Goal: Task Accomplishment & Management: Use online tool/utility

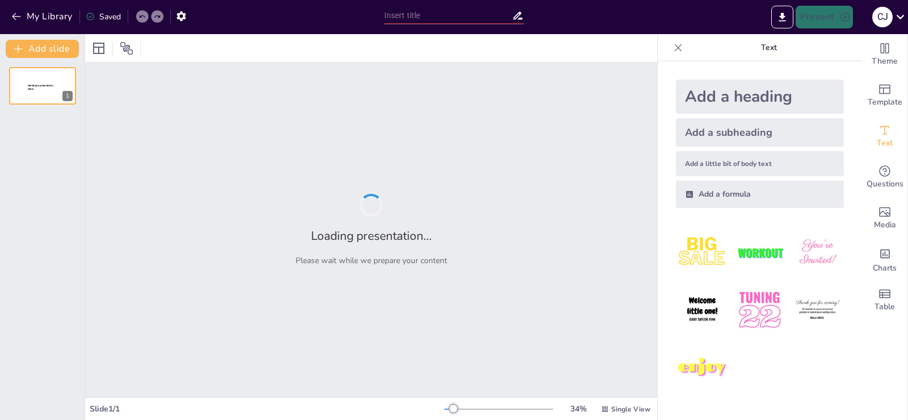
type input "Strategic Agricultural Development Plan for Coffee Production in [PERSON_NAME] …"
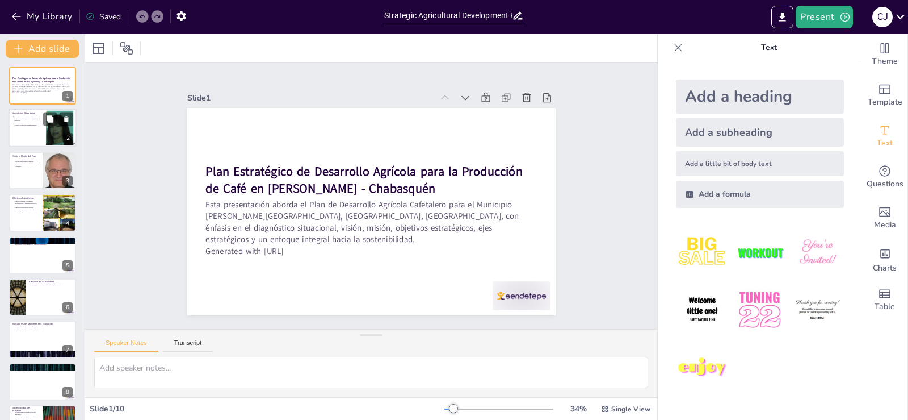
click at [38, 120] on p "Fortalezas del diagnóstico situacional incluyen tradición, tierras fértiles y c…" at bounding box center [28, 119] width 28 height 6
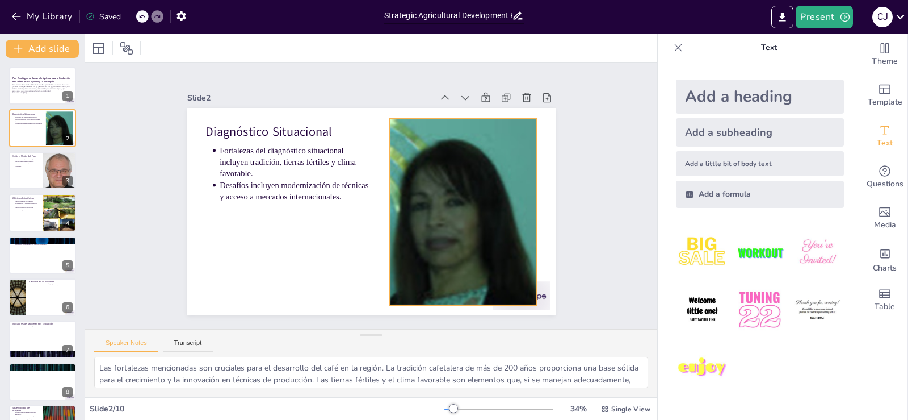
click at [463, 165] on div at bounding box center [461, 221] width 205 height 205
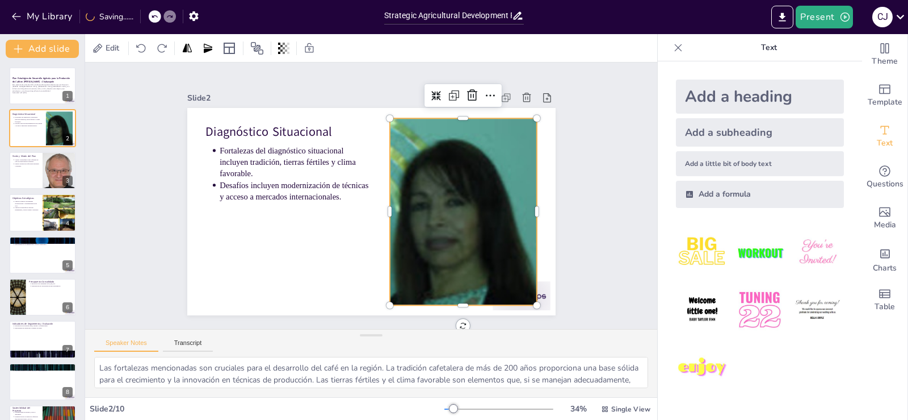
click at [608, 196] on div "Slide 1 Plan Estratégico de Desarrollo Agrícola para la Producción de Café en […" at bounding box center [371, 195] width 628 height 517
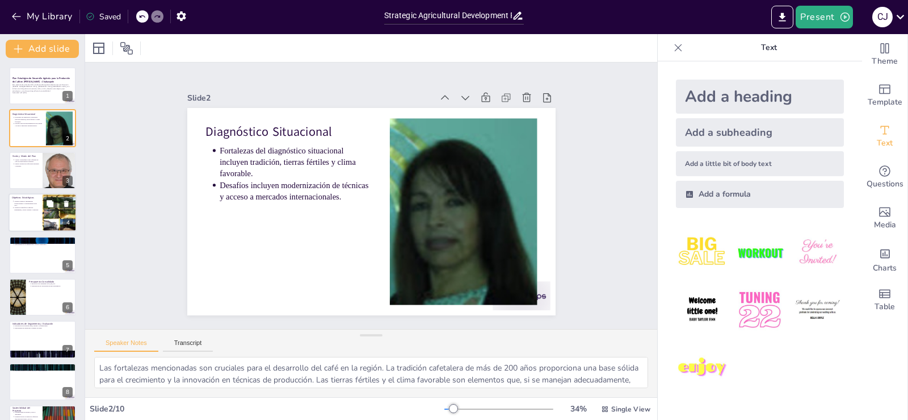
click at [51, 217] on div at bounding box center [60, 212] width 34 height 48
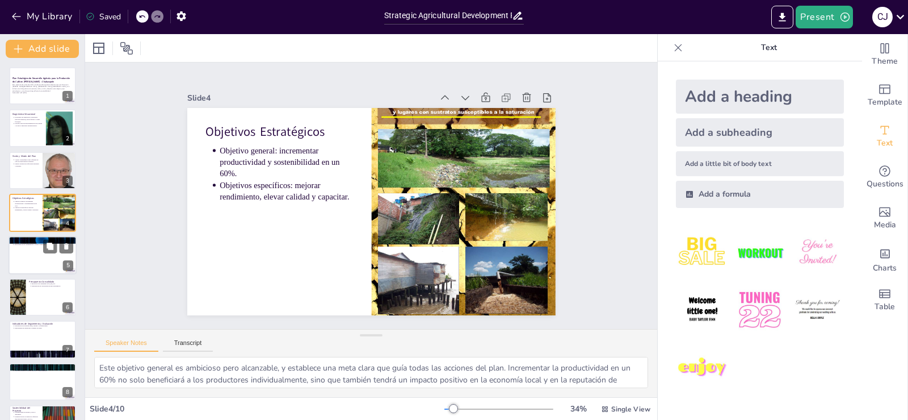
click at [37, 237] on p "Ejes Estratégicos" at bounding box center [42, 238] width 61 height 3
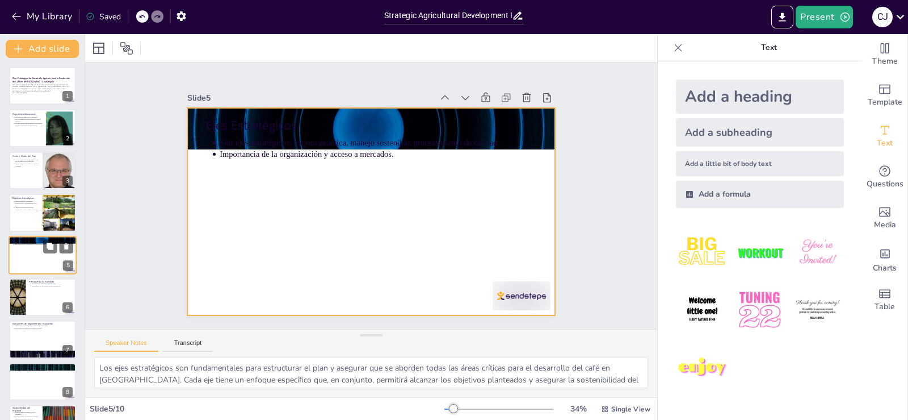
scroll to position [16, 0]
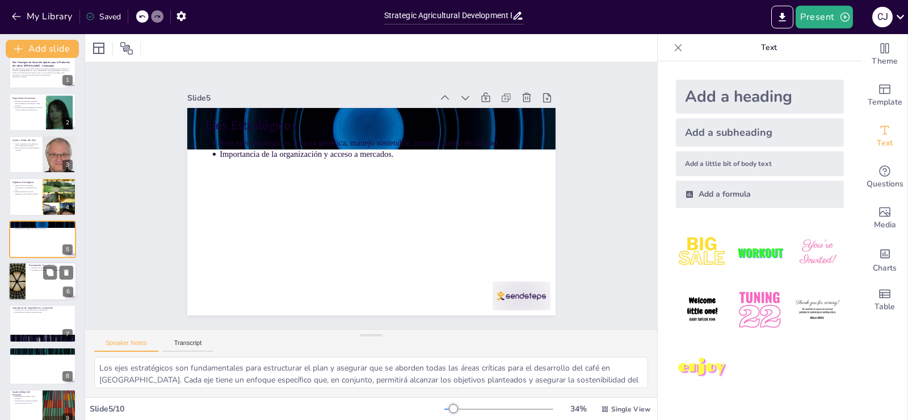
click at [41, 290] on div at bounding box center [43, 281] width 68 height 39
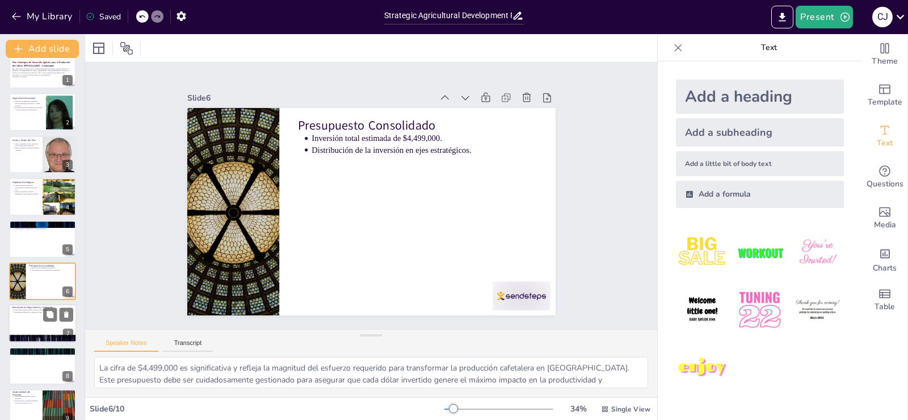
scroll to position [58, 0]
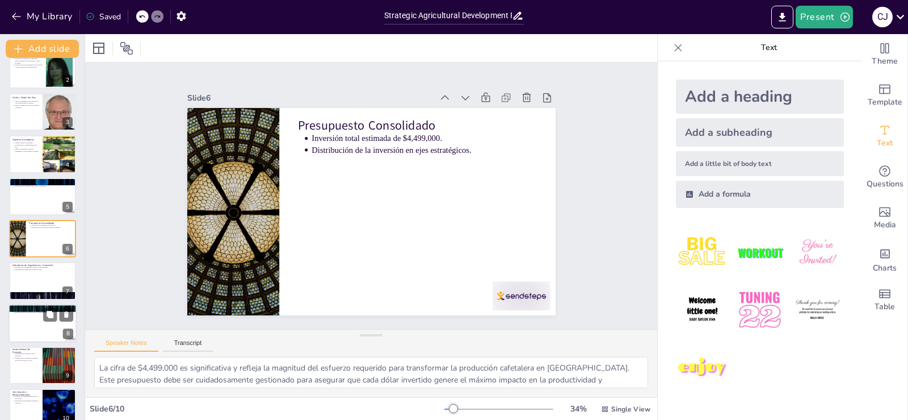
click at [32, 336] on div at bounding box center [43, 323] width 68 height 39
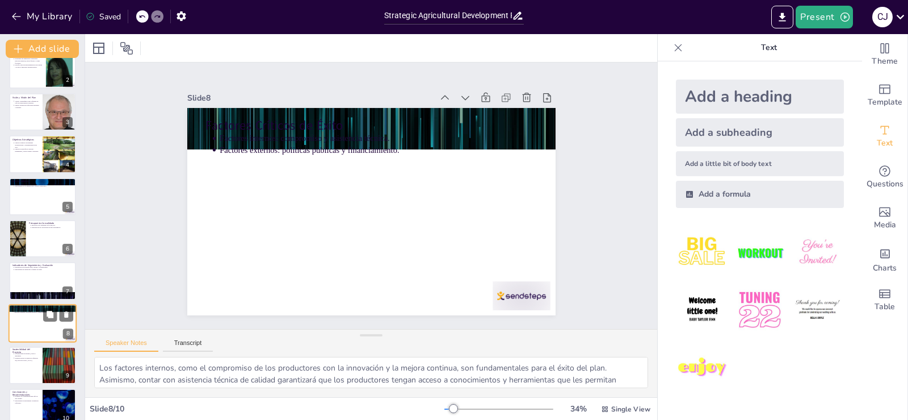
scroll to position [74, 0]
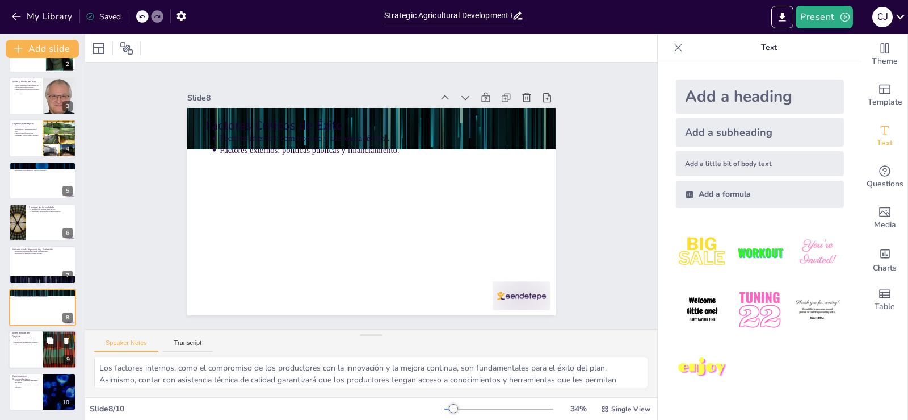
click at [35, 360] on div at bounding box center [43, 349] width 68 height 39
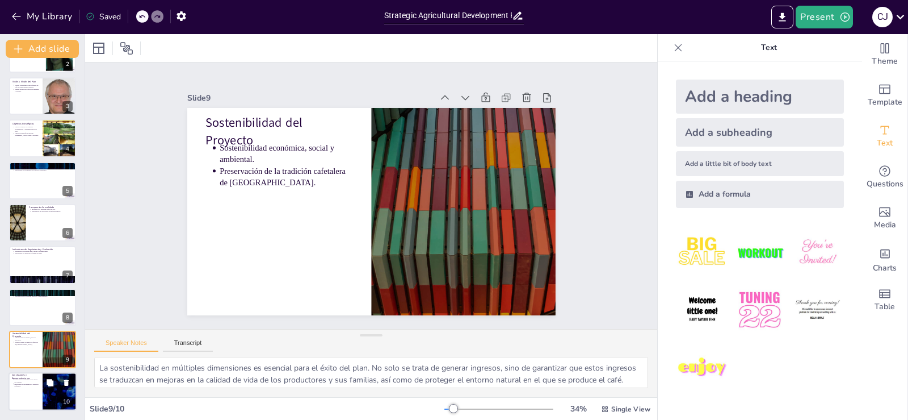
click at [42, 384] on div at bounding box center [43, 391] width 68 height 39
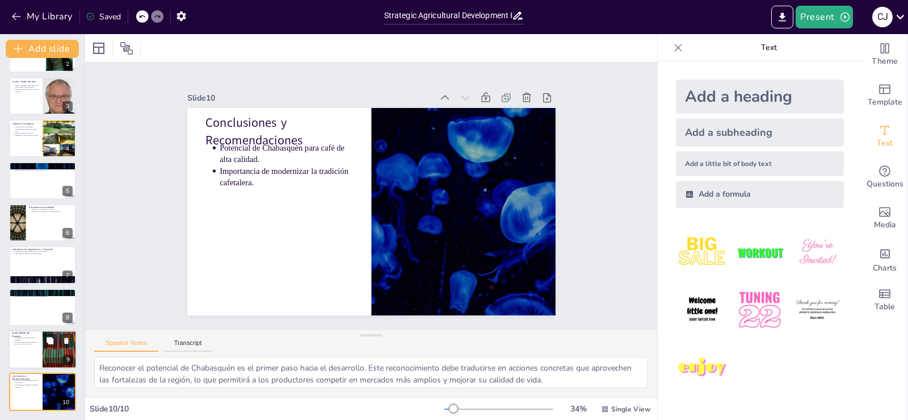
click at [49, 362] on div at bounding box center [60, 349] width 68 height 39
type textarea "La sostenibilidad en múltiples dimensiones es esencial para el éxito del plan. …"
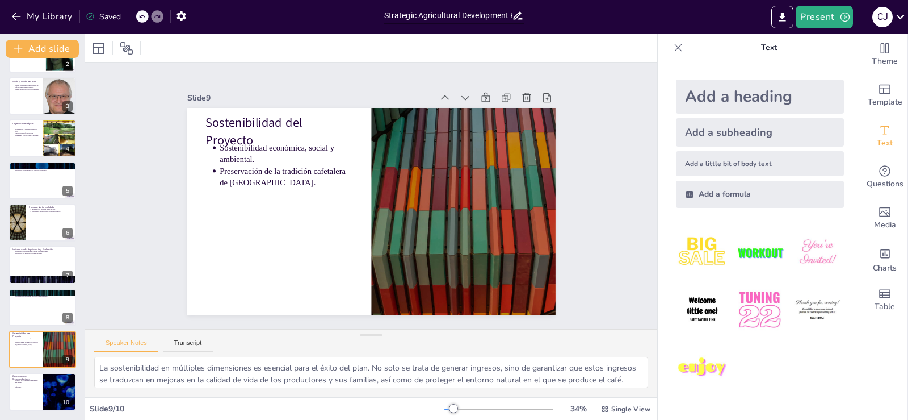
click at [775, 248] on img at bounding box center [759, 252] width 53 height 53
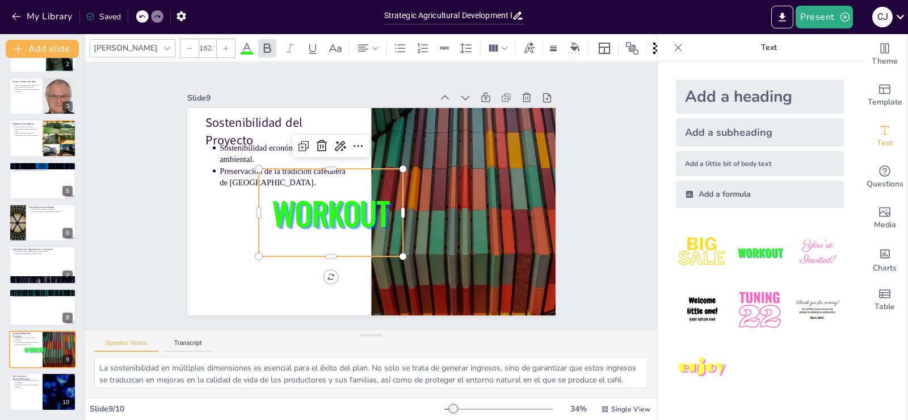
click at [353, 178] on div "WORKOUT" at bounding box center [409, 218] width 156 height 168
click at [313, 225] on icon at bounding box center [312, 233] width 16 height 16
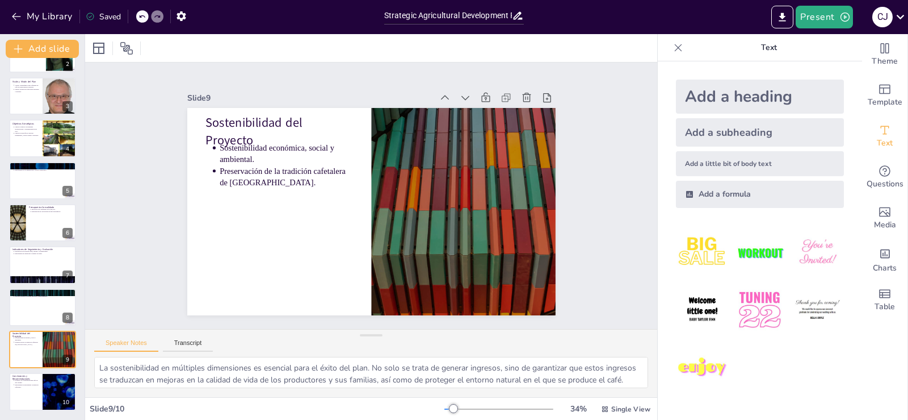
click at [138, 14] on div at bounding box center [142, 16] width 12 height 12
click at [156, 15] on icon at bounding box center [157, 16] width 7 height 7
